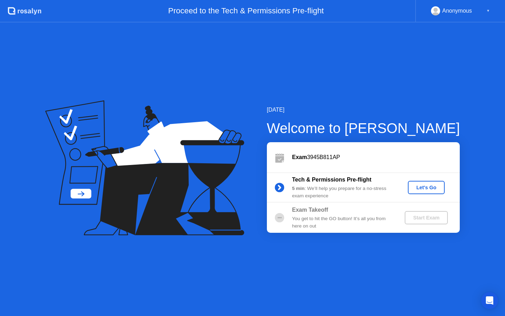
click at [416, 184] on div "Let's Go" at bounding box center [426, 187] width 31 height 6
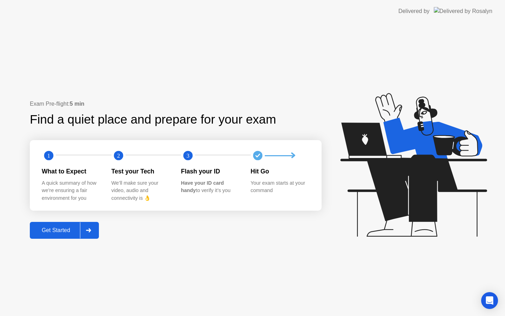
click at [69, 231] on div "Get Started" at bounding box center [56, 230] width 48 height 6
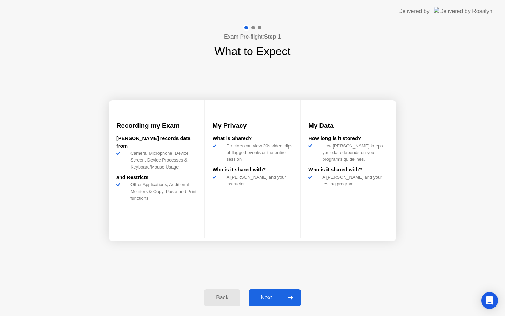
click at [276, 292] on button "Next" at bounding box center [275, 297] width 52 height 17
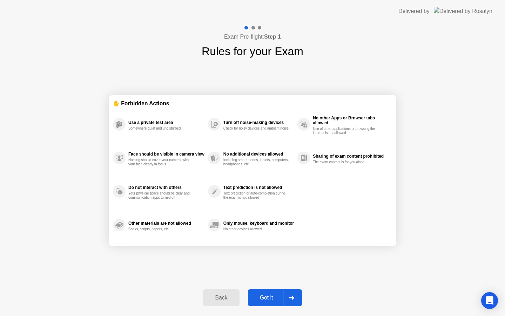
click at [276, 292] on button "Got it" at bounding box center [275, 297] width 54 height 17
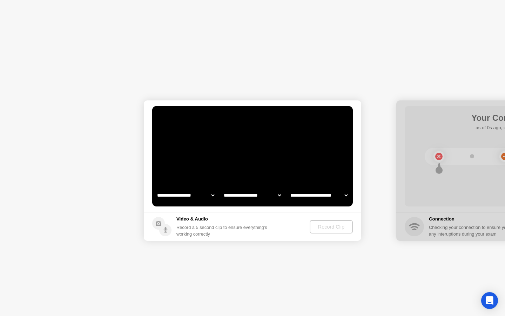
select select "**********"
select select "*******"
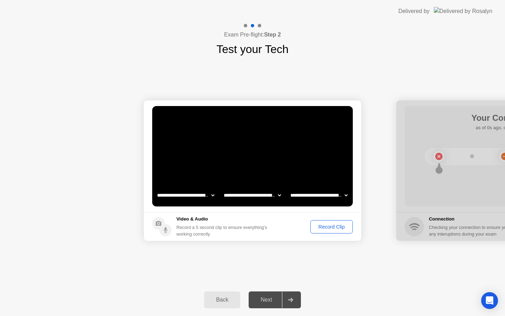
click at [338, 225] on div "Record Clip" at bounding box center [332, 227] width 38 height 6
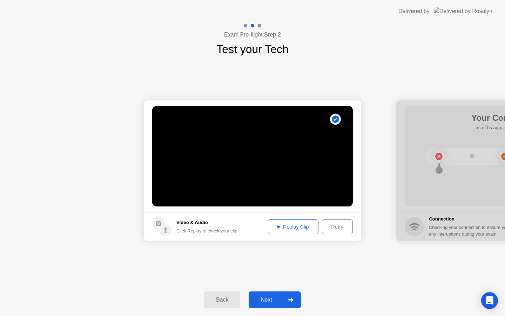
click at [310, 227] on div "Replay Clip" at bounding box center [293, 227] width 46 height 6
click at [297, 300] on div at bounding box center [290, 299] width 17 height 16
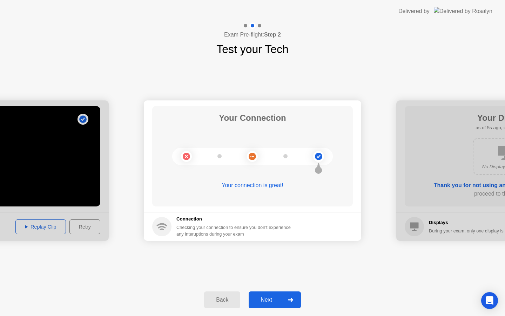
click at [292, 297] on icon at bounding box center [290, 299] width 5 height 4
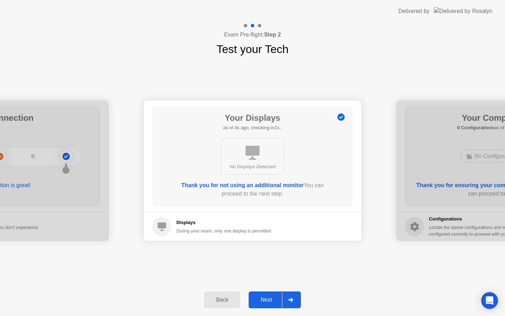
click at [292, 299] on icon at bounding box center [290, 299] width 5 height 4
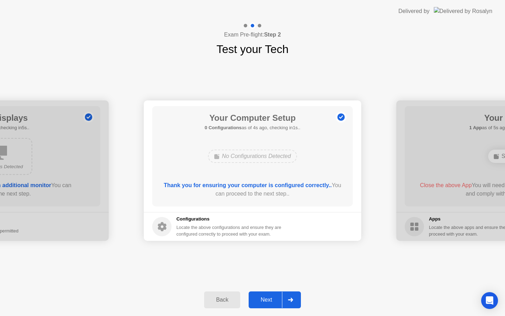
click at [293, 299] on icon at bounding box center [290, 299] width 5 height 4
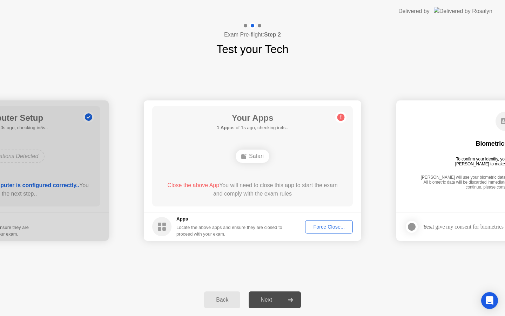
click at [328, 228] on div "Force Close..." at bounding box center [329, 227] width 43 height 6
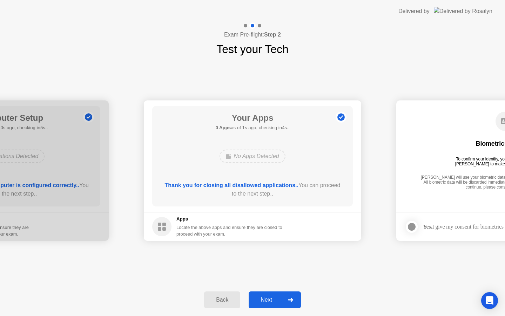
click at [272, 298] on div "Next" at bounding box center [266, 299] width 31 height 6
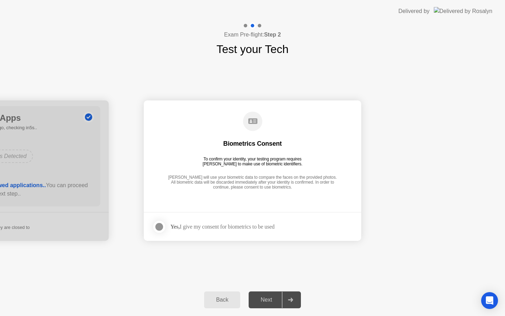
click at [272, 297] on div "Next" at bounding box center [266, 299] width 31 height 6
click at [159, 226] on div at bounding box center [159, 226] width 8 height 8
click at [261, 297] on div "Next" at bounding box center [266, 299] width 31 height 6
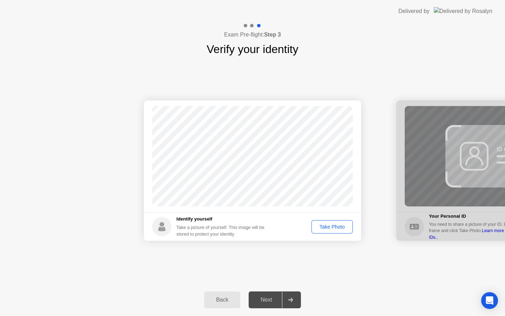
click at [331, 224] on div "Take Photo" at bounding box center [332, 227] width 36 height 6
click at [295, 302] on div at bounding box center [290, 299] width 17 height 16
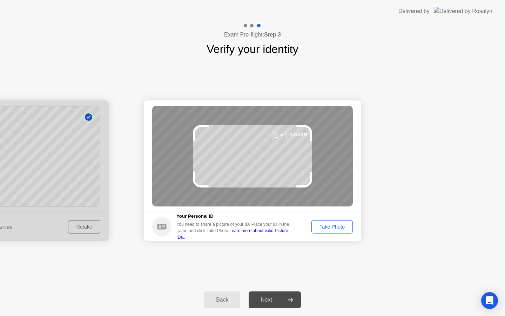
click at [332, 226] on div "Take Photo" at bounding box center [332, 227] width 36 height 6
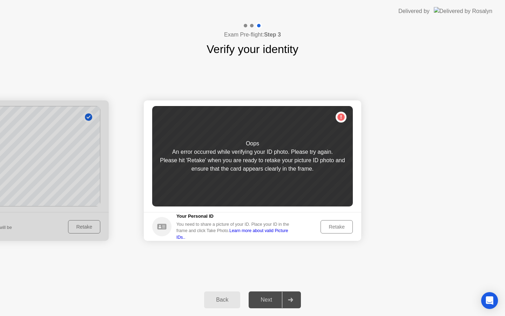
click at [332, 226] on div "Retake" at bounding box center [336, 227] width 27 height 6
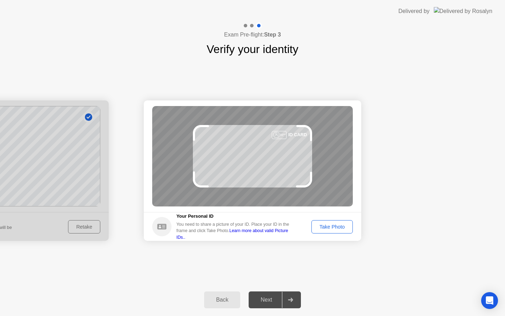
click at [334, 224] on div "Take Photo" at bounding box center [332, 227] width 36 height 6
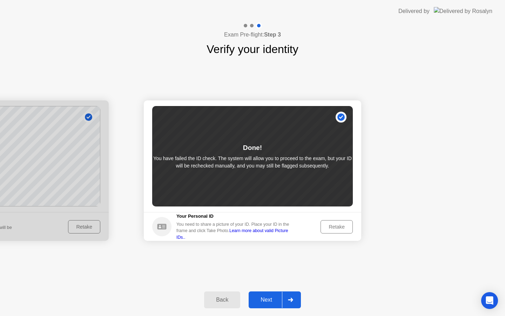
drag, startPoint x: 334, startPoint y: 224, endPoint x: 436, endPoint y: 172, distance: 114.8
click at [291, 301] on icon at bounding box center [290, 299] width 5 height 4
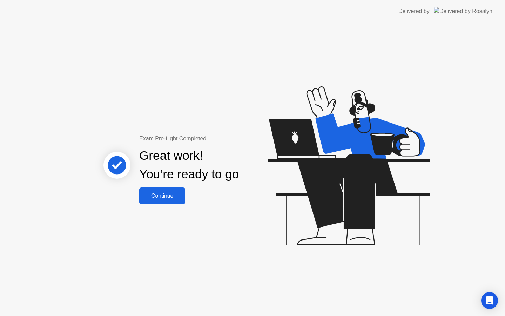
click at [154, 203] on button "Continue" at bounding box center [162, 195] width 46 height 17
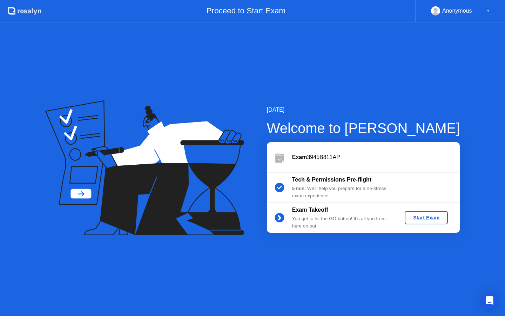
click at [419, 220] on div "Start Exam" at bounding box center [427, 218] width 38 height 6
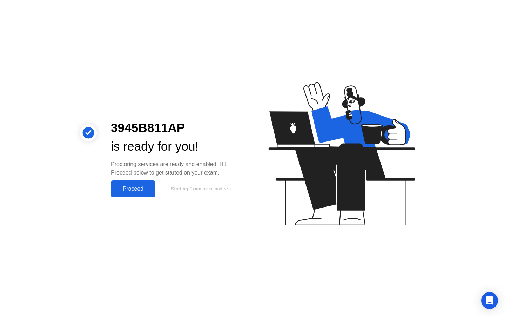
click at [137, 186] on div "Proceed" at bounding box center [133, 189] width 40 height 6
